Goal: Task Accomplishment & Management: Manage account settings

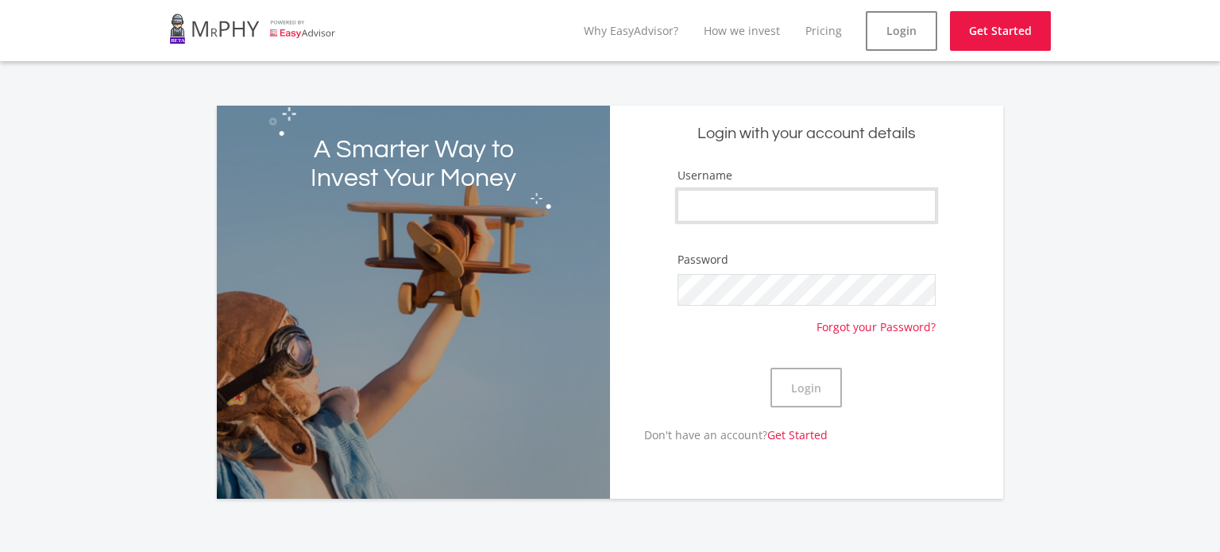
click at [713, 202] on input "Username" at bounding box center [807, 206] width 258 height 32
type input "jundasb"
click at [817, 396] on button "Login" at bounding box center [806, 388] width 71 height 40
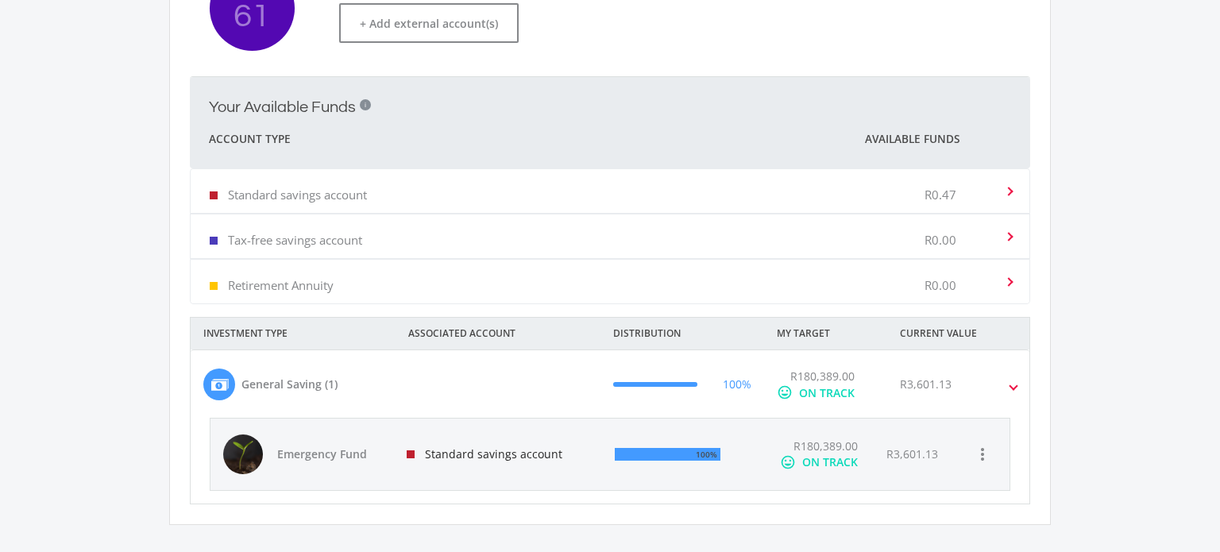
scroll to position [407, 0]
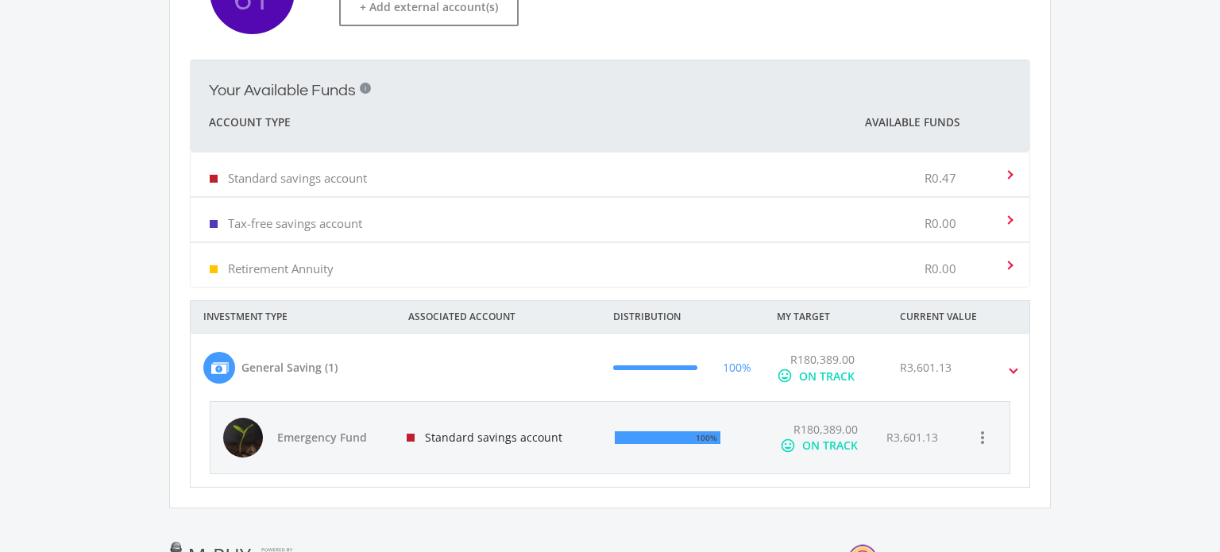
click at [1018, 369] on mat-expansion-panel-header "General Saving (1) 100% R180,389.00 mood ON TRACK R3,601.13" at bounding box center [610, 368] width 839 height 68
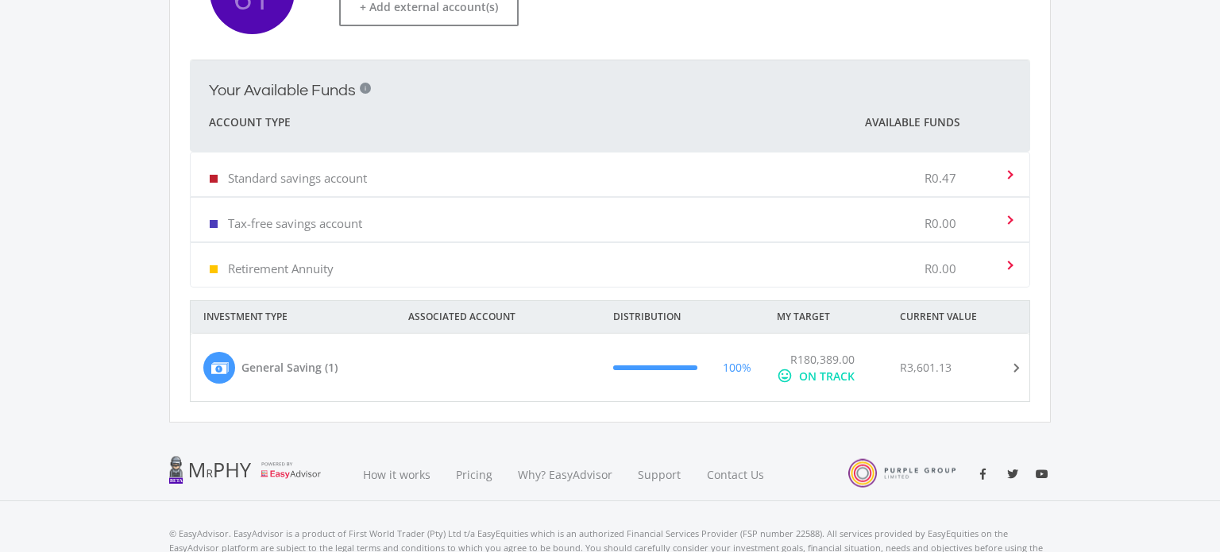
click at [1018, 369] on mat-expansion-panel-header "General Saving (1) 100% R180,389.00 mood ON TRACK R3,601.13" at bounding box center [610, 368] width 839 height 68
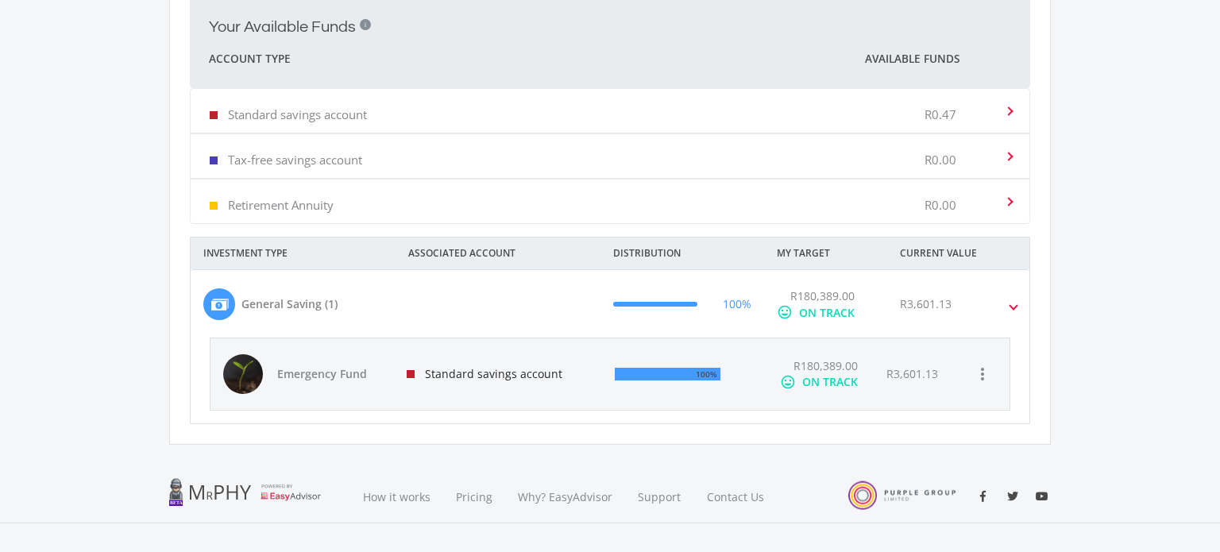
scroll to position [470, 0]
click at [984, 377] on icon "more_vert" at bounding box center [982, 374] width 19 height 19
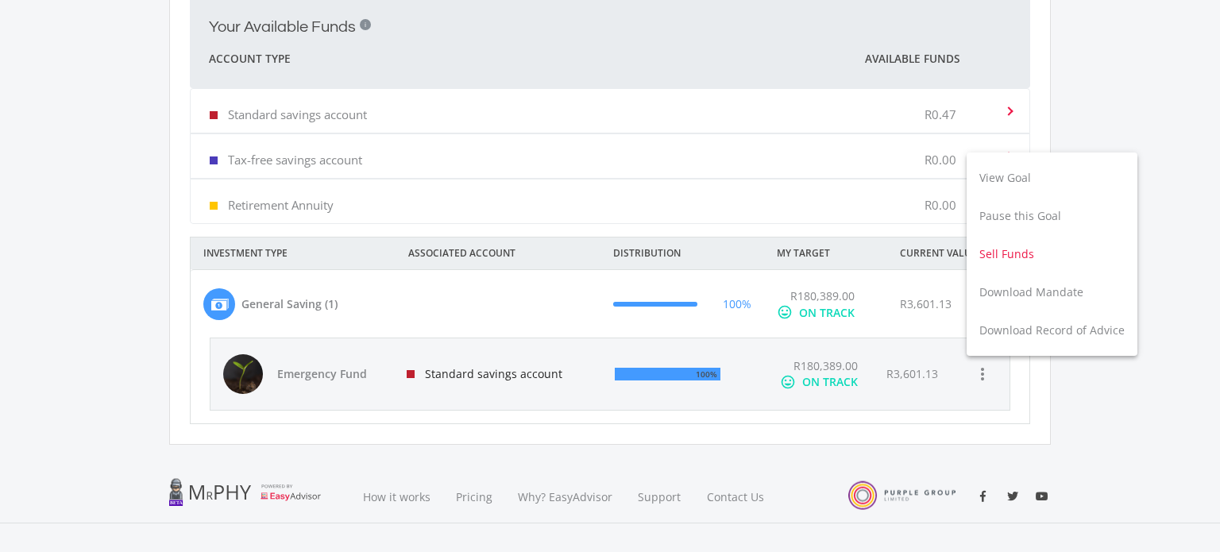
click at [1005, 256] on button "Sell Funds" at bounding box center [1052, 254] width 171 height 38
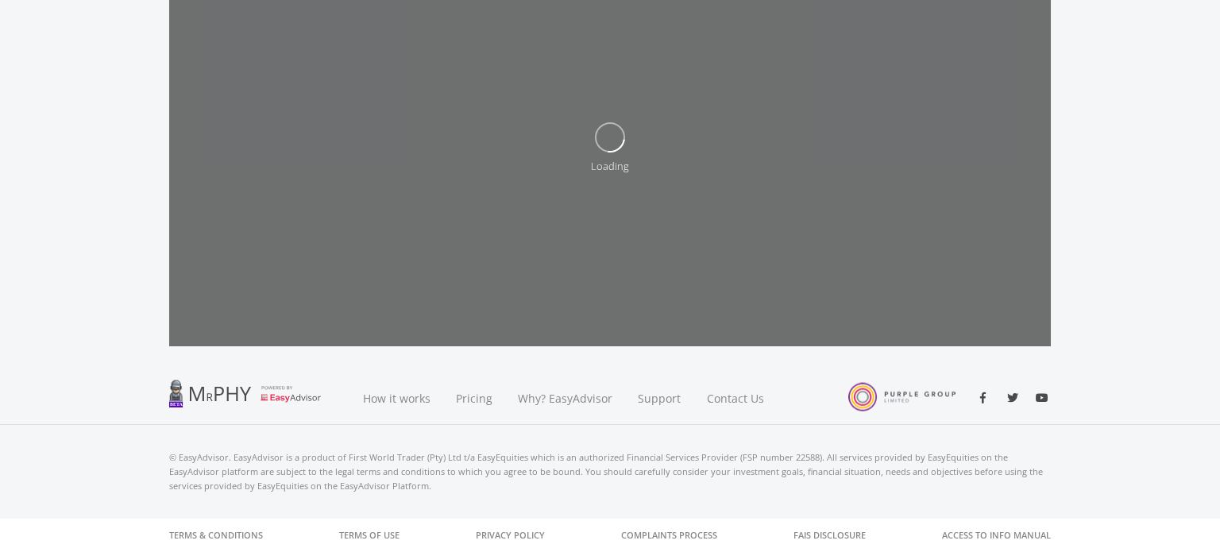
scroll to position [235, 0]
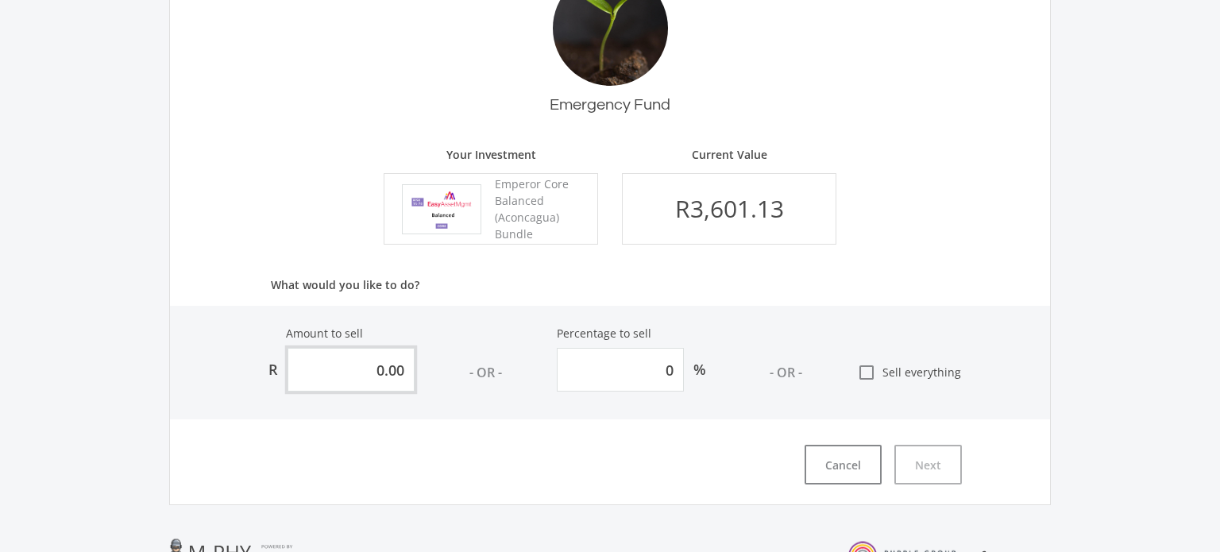
drag, startPoint x: 312, startPoint y: 373, endPoint x: 452, endPoint y: 374, distance: 139.8
click at [452, 374] on div "Amount to sell R 0.00 - OR - Percentage to sell 0 % - OR - check_box_outline_bl…" at bounding box center [610, 363] width 880 height 114
type input "3"
type input "0.08331"
type input "30"
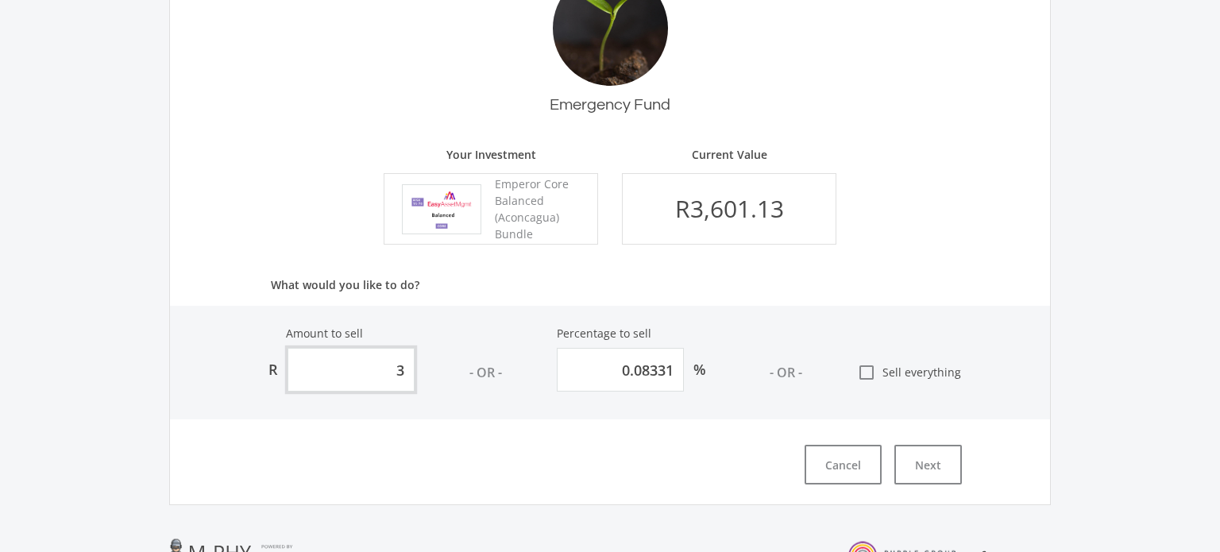
type input "0.8331"
type input "300"
type input "8.331"
type input "3000"
type input "83.31"
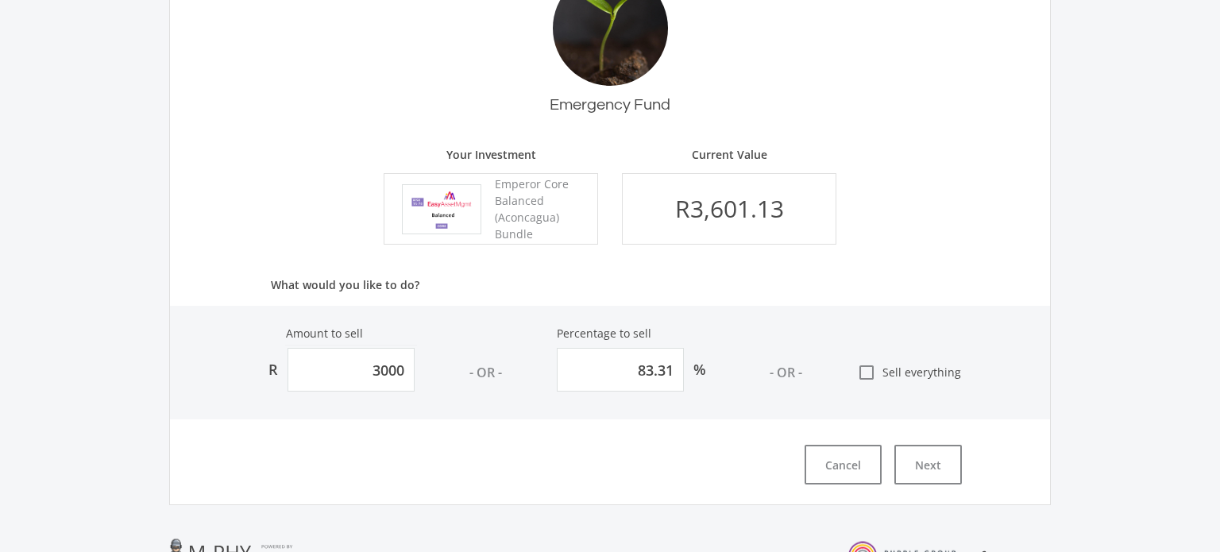
type input "3,000.00"
click at [1042, 389] on div "Amount to sell R 3,000.00 - OR - Percentage to sell 83.31 % - OR - check_box_ou…" at bounding box center [610, 363] width 880 height 114
click at [928, 465] on button "Next" at bounding box center [928, 465] width 68 height 40
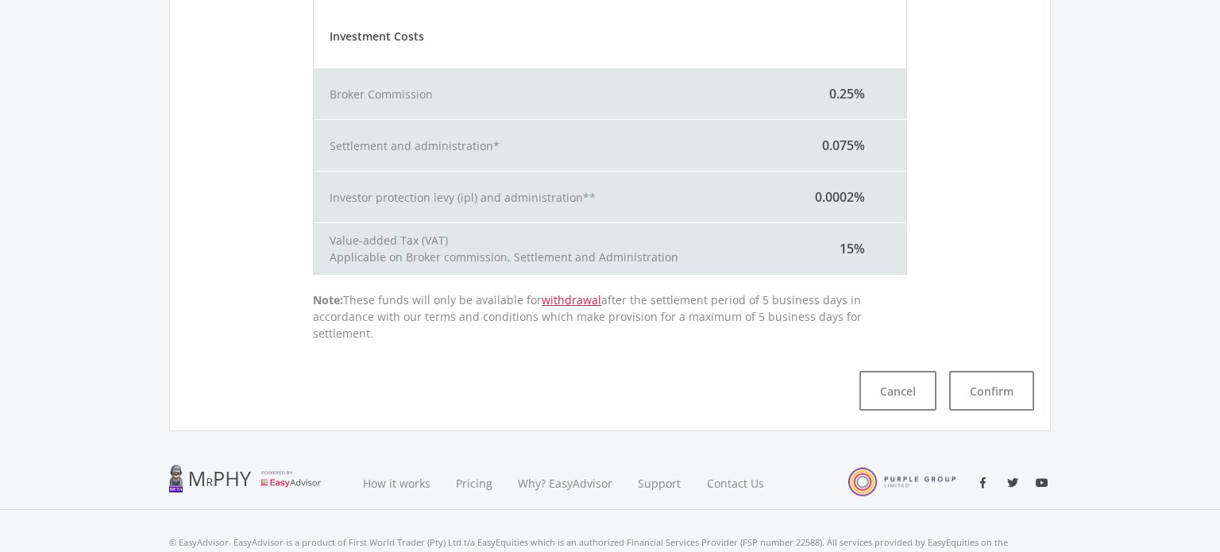
scroll to position [523, 0]
click at [991, 376] on button "Confirm" at bounding box center [991, 392] width 85 height 40
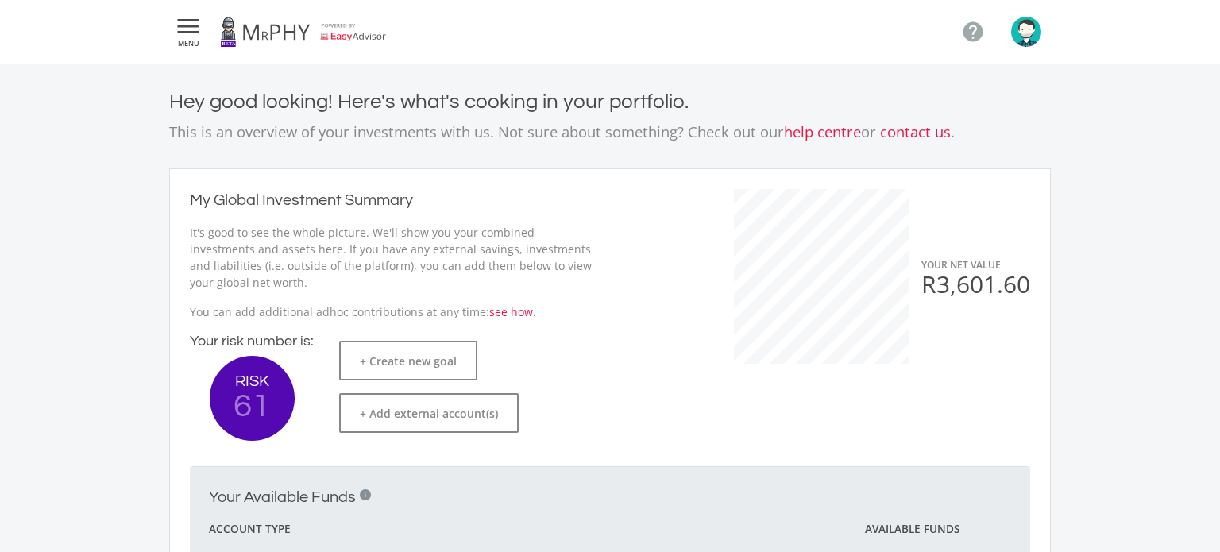
click at [192, 33] on icon "" at bounding box center [188, 26] width 29 height 19
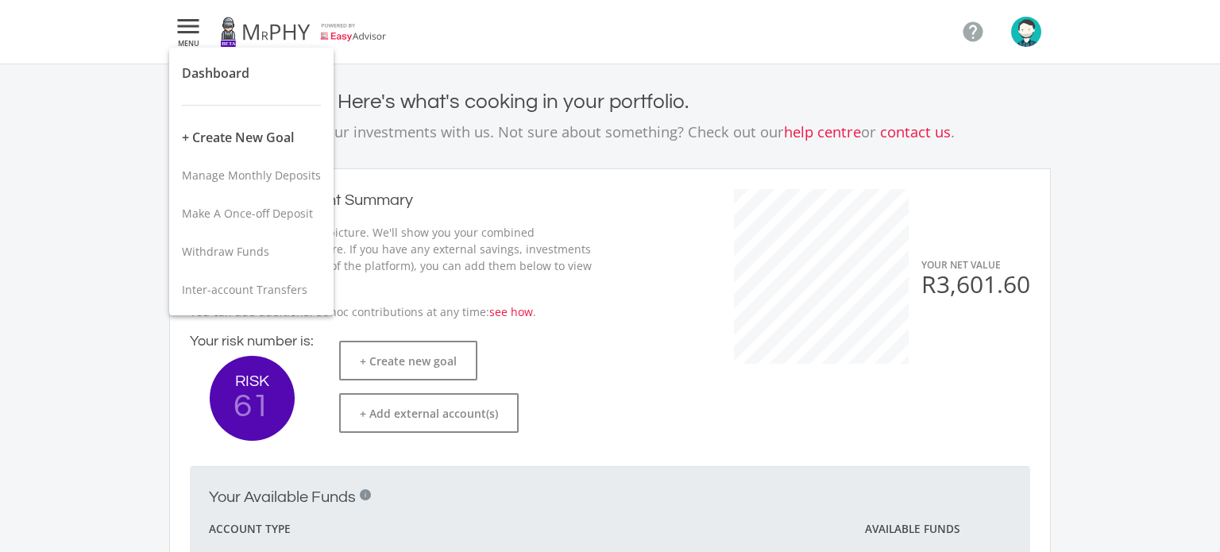
click at [192, 31] on div at bounding box center [610, 276] width 1220 height 552
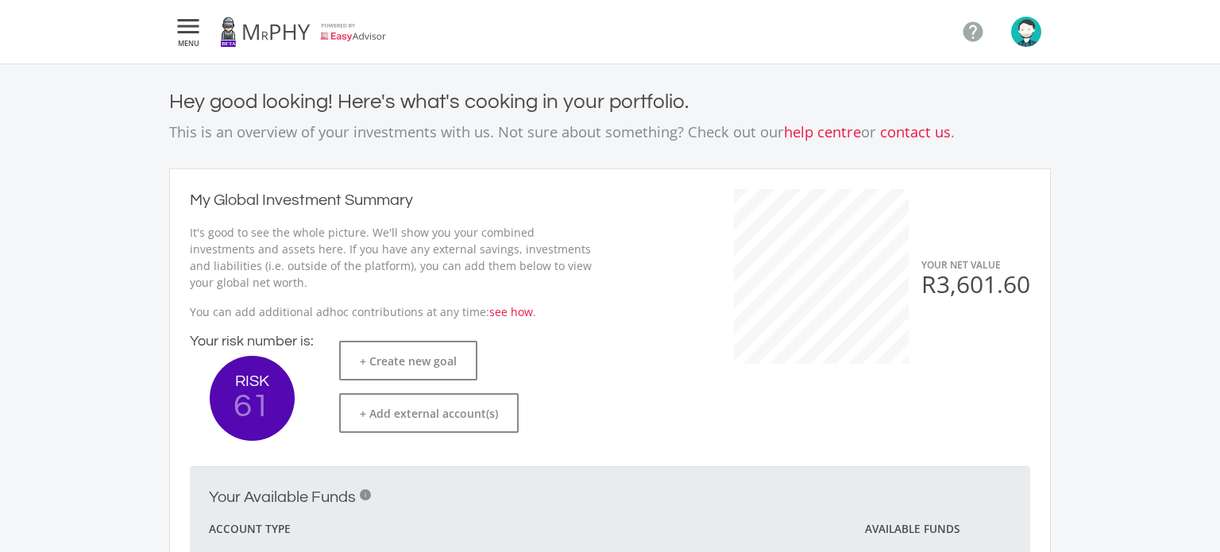
click at [192, 31] on icon "" at bounding box center [188, 26] width 29 height 19
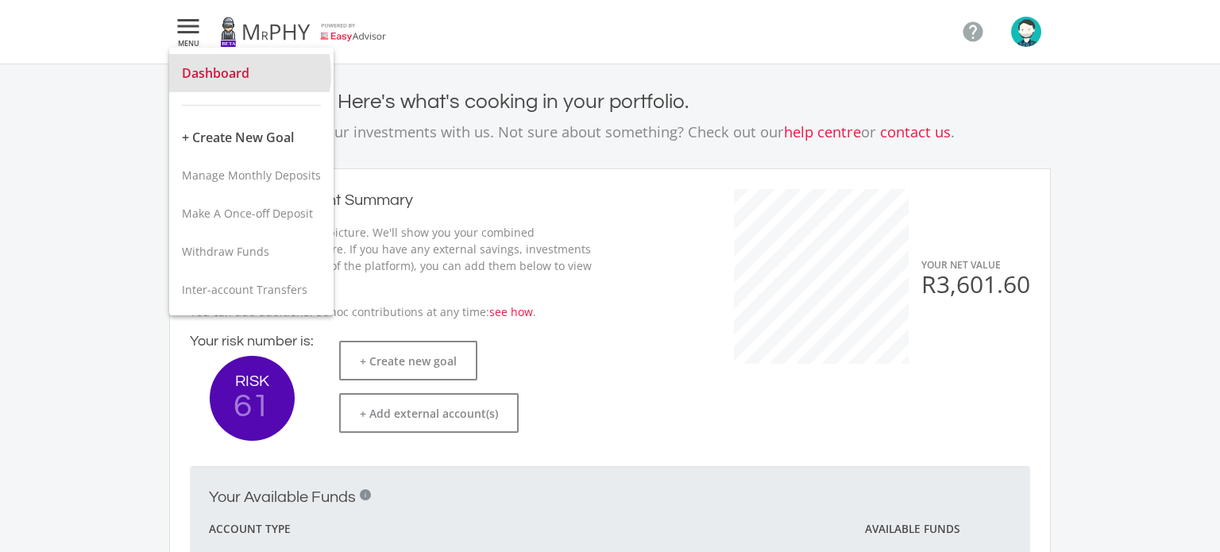
click at [219, 74] on span "Dashboard" at bounding box center [216, 72] width 68 height 17
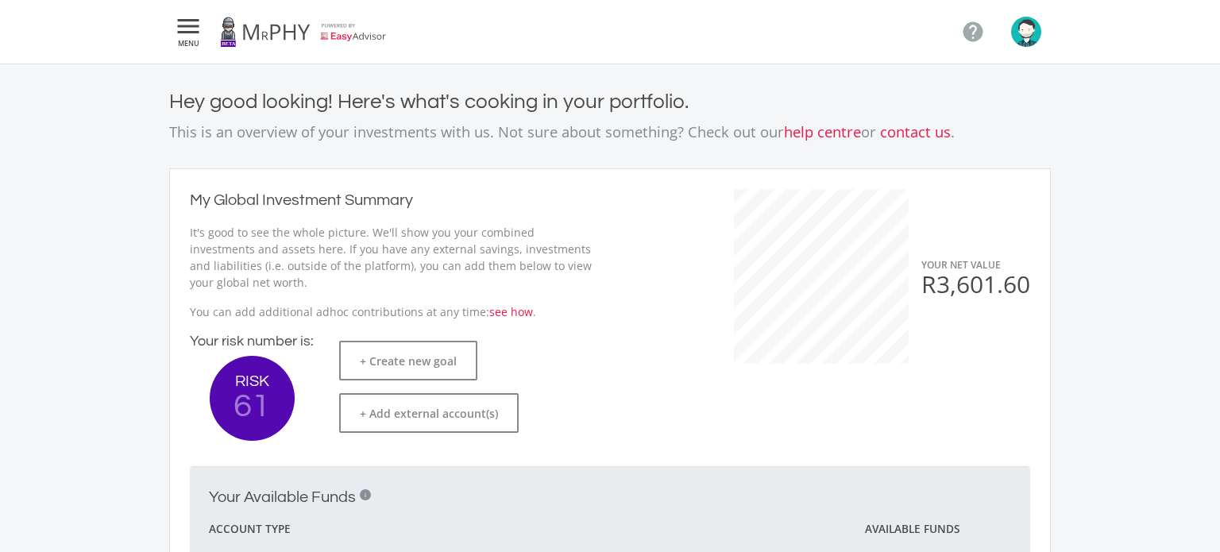
click at [184, 41] on span "MENU" at bounding box center [188, 43] width 29 height 7
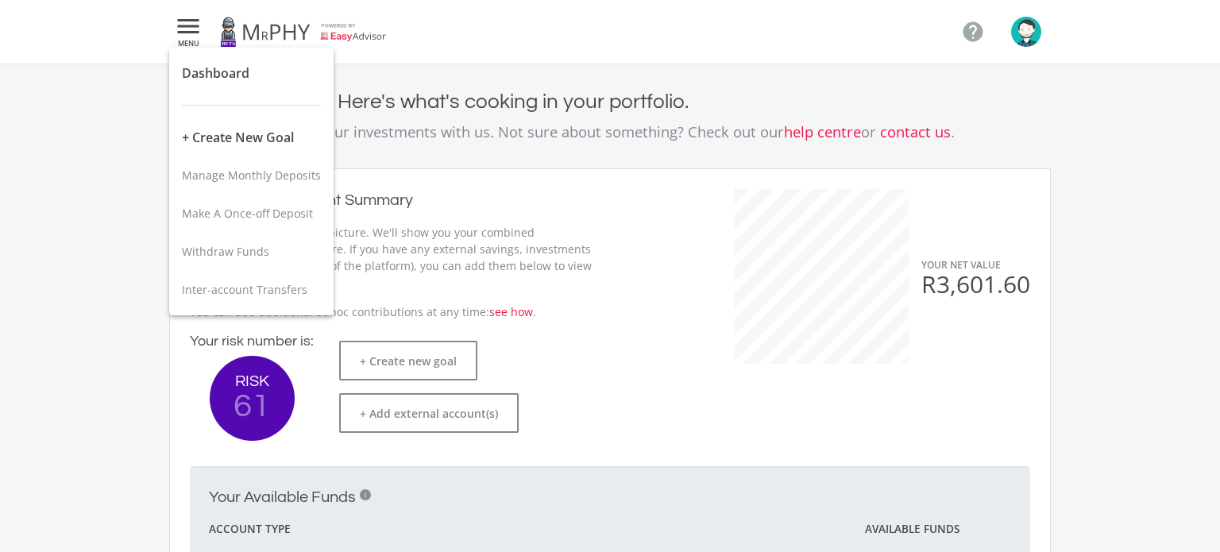
click at [1031, 37] on div at bounding box center [610, 276] width 1220 height 552
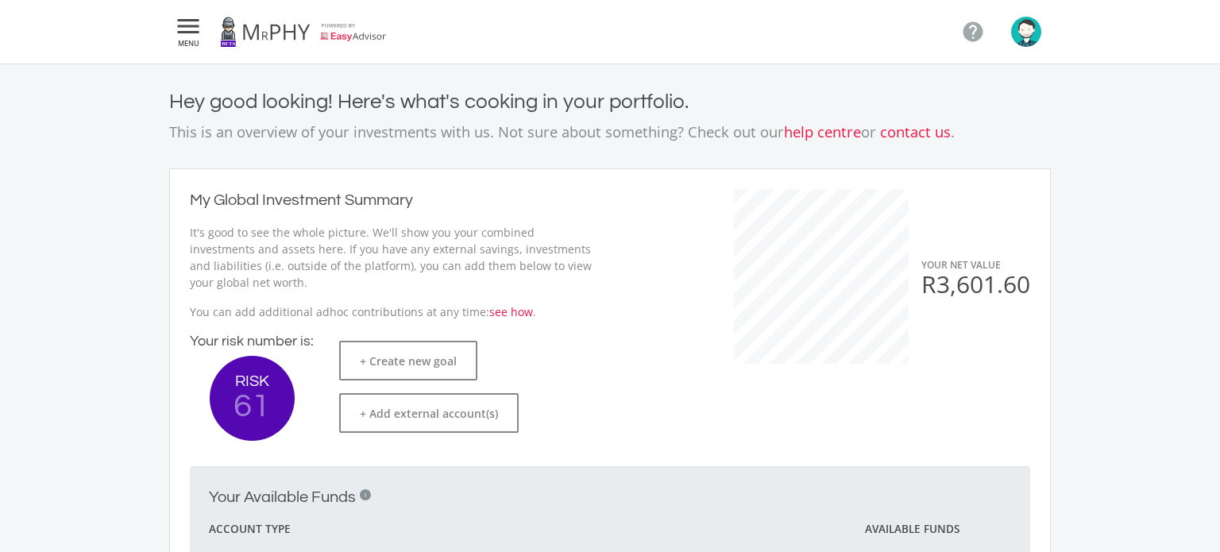
click at [1031, 37] on img "button" at bounding box center [1026, 32] width 30 height 30
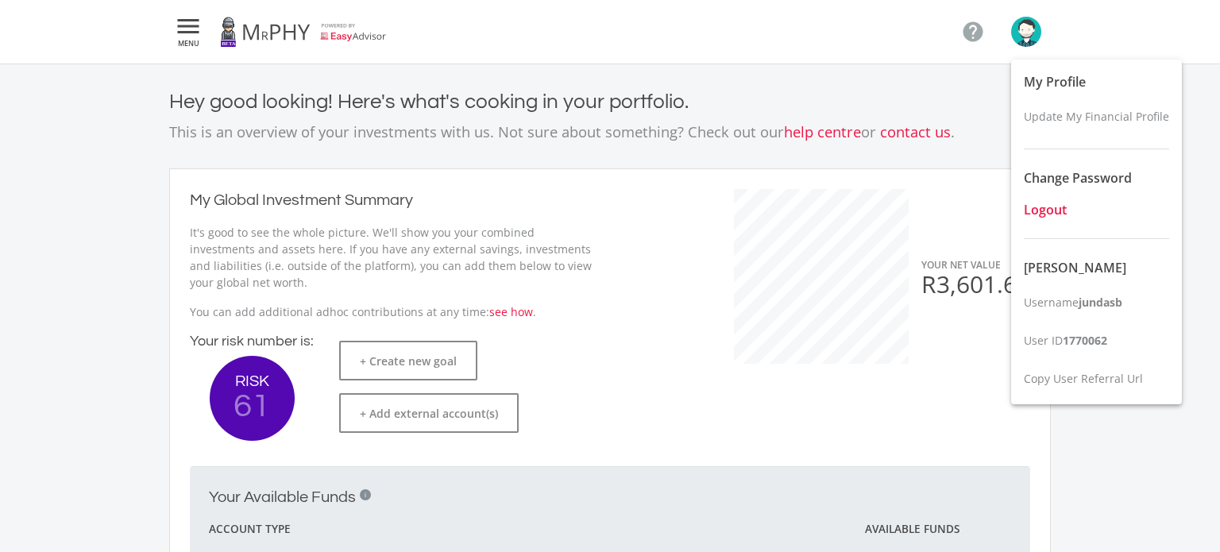
click at [1048, 206] on span "Logout" at bounding box center [1045, 209] width 43 height 17
